Goal: Task Accomplishment & Management: Manage account settings

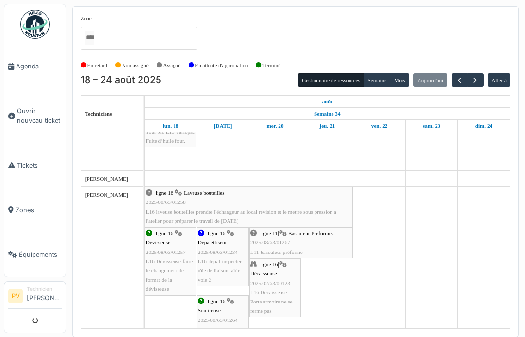
scroll to position [371, 0]
click at [35, 321] on icon "submit" at bounding box center [35, 321] width 6 height 6
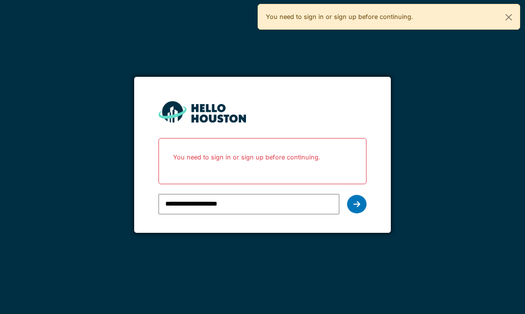
click at [357, 203] on icon at bounding box center [356, 204] width 7 height 8
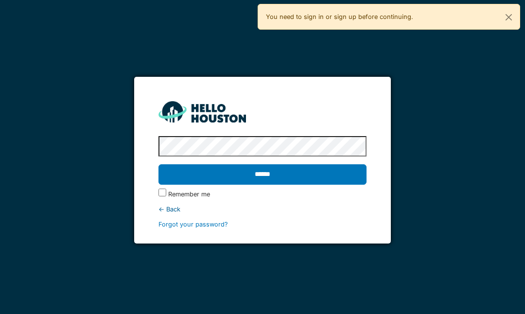
click at [305, 174] on input "******" at bounding box center [262, 174] width 208 height 20
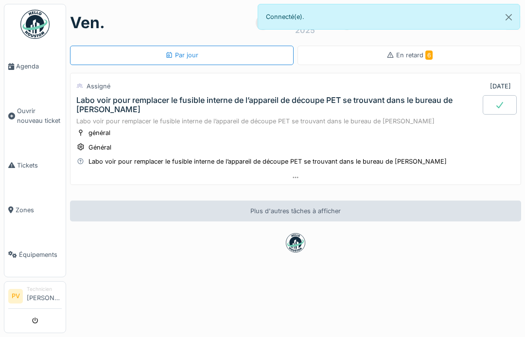
click at [24, 66] on span "Agenda" at bounding box center [39, 66] width 46 height 9
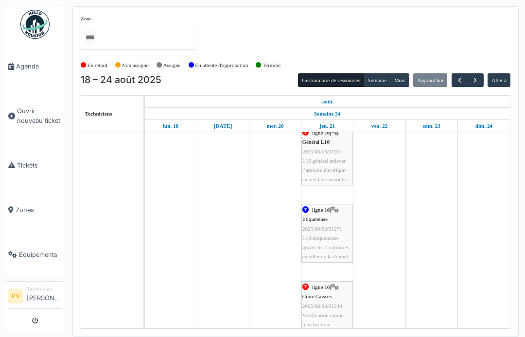
scroll to position [1712, 0]
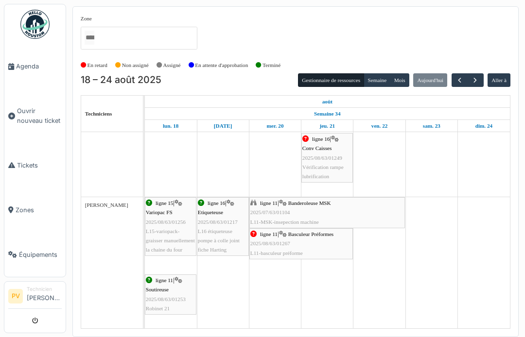
click at [23, 63] on span "Agenda" at bounding box center [39, 66] width 46 height 9
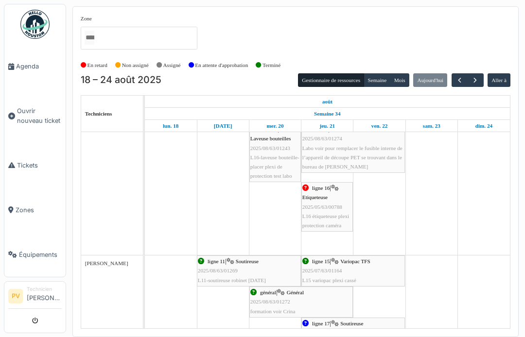
click at [39, 319] on button "submit" at bounding box center [35, 321] width 19 height 16
